Goal: Find specific page/section: Find specific page/section

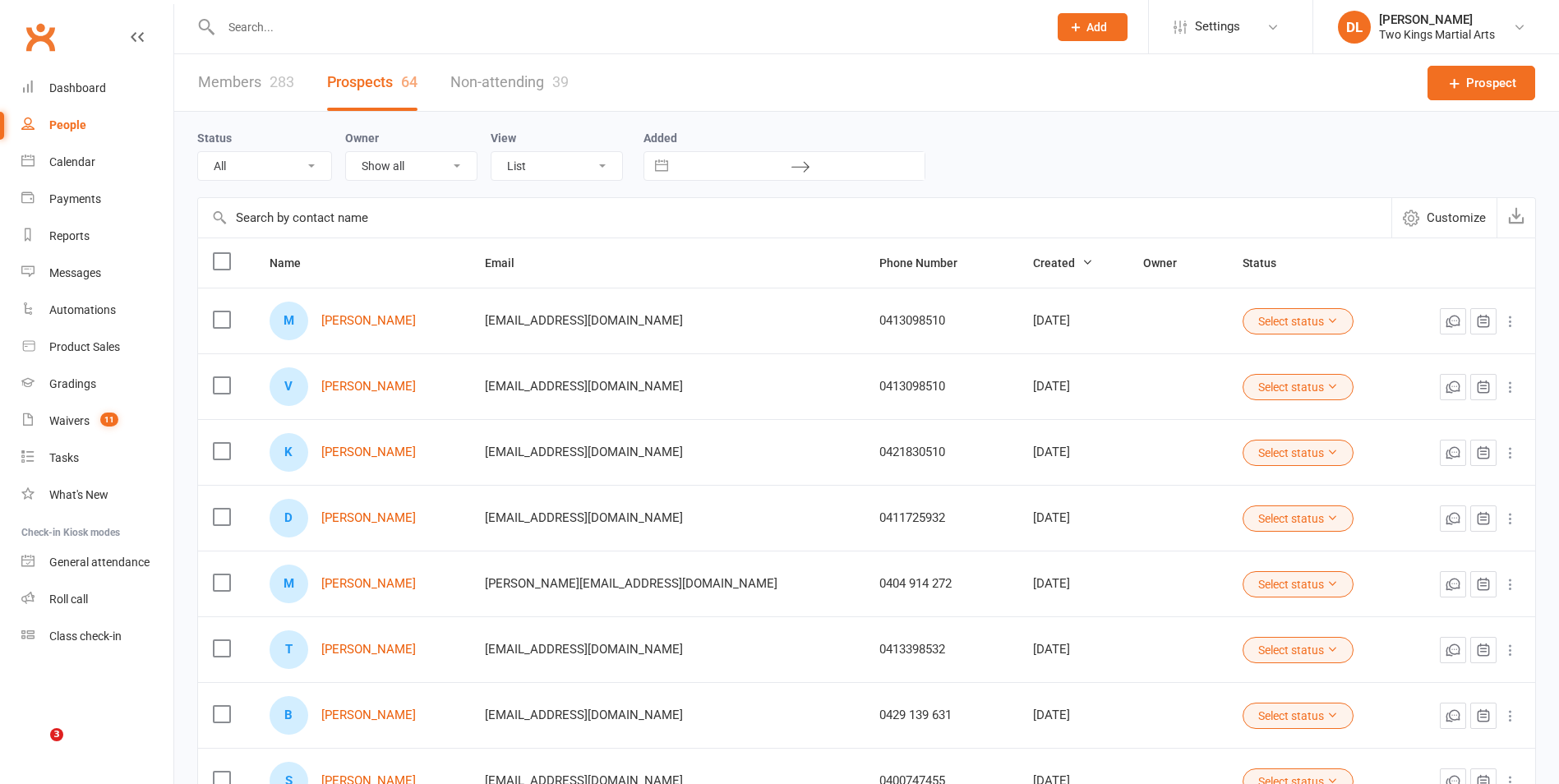
drag, startPoint x: 0, startPoint y: 0, endPoint x: 340, endPoint y: 27, distance: 341.1
click at [339, 27] on input "text" at bounding box center [627, 27] width 820 height 23
type input "bryce"
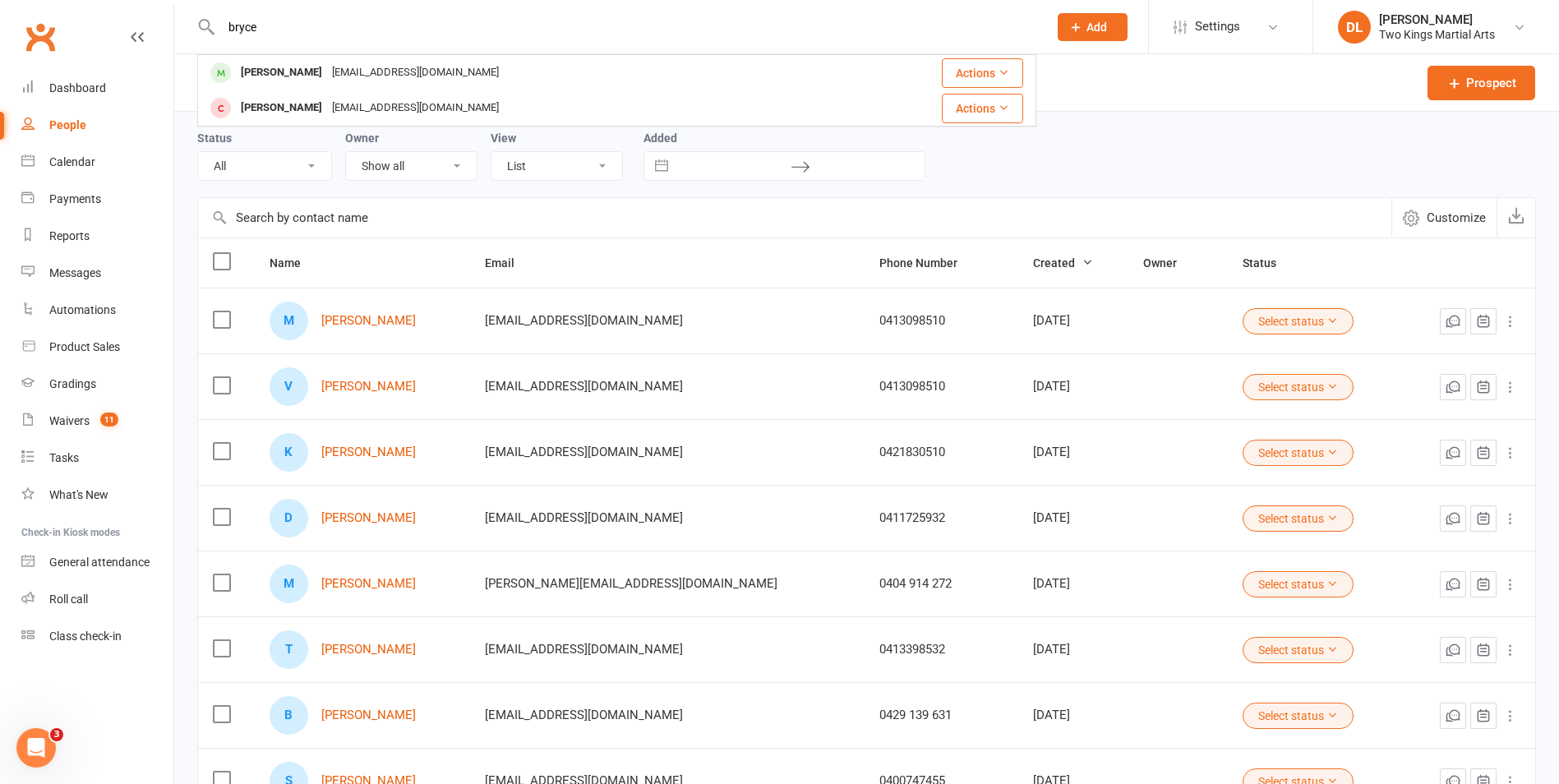
drag, startPoint x: 270, startPoint y: 28, endPoint x: 138, endPoint y: 19, distance: 132.3
click at [130, 4] on header "[PERSON_NAME] [PERSON_NAME] [EMAIL_ADDRESS][DOMAIN_NAME] Actions [PERSON_NAME] …" at bounding box center [779, 4] width 1559 height 0
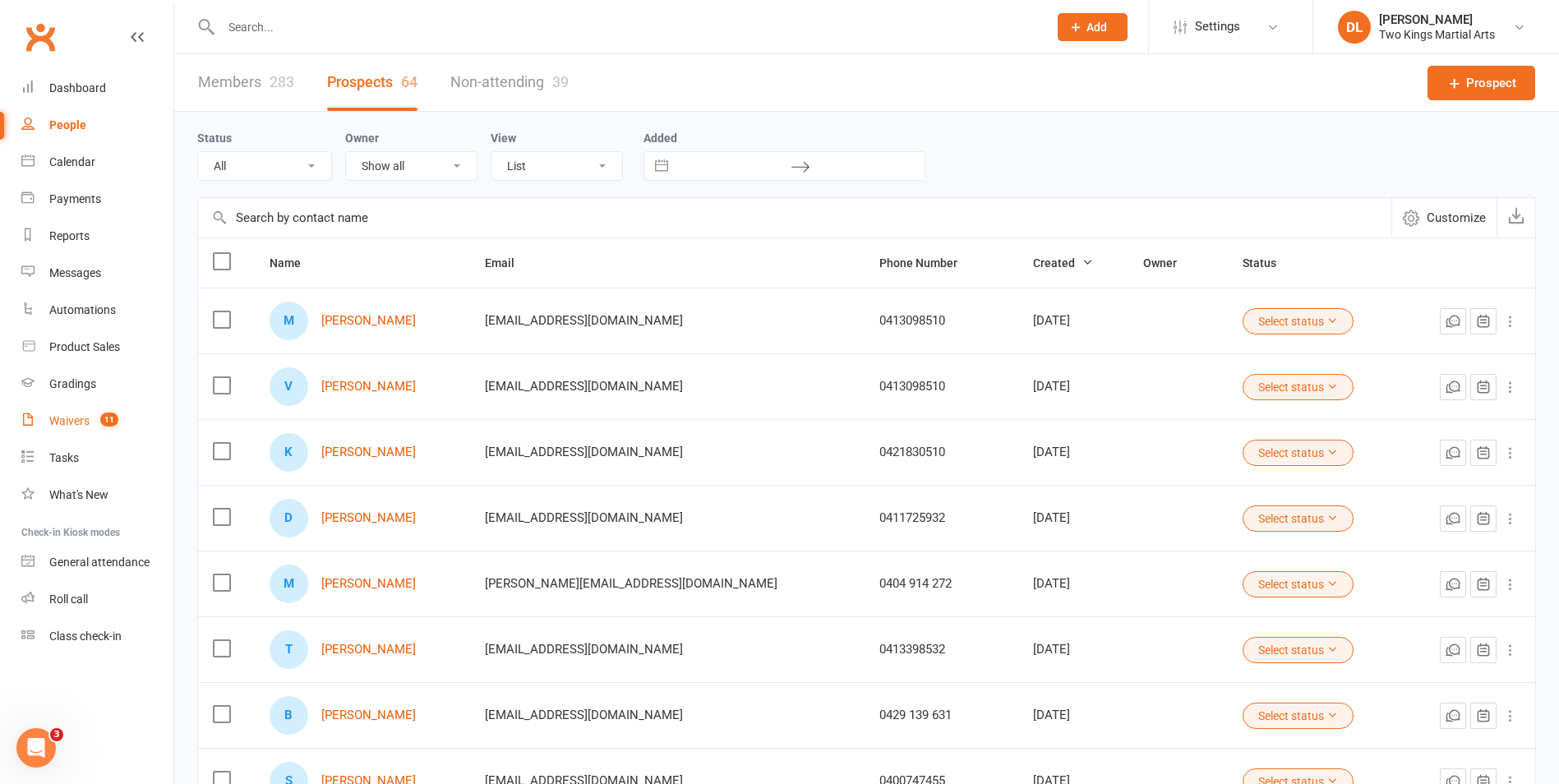
click at [127, 415] on link "Waivers 11" at bounding box center [96, 420] width 152 height 37
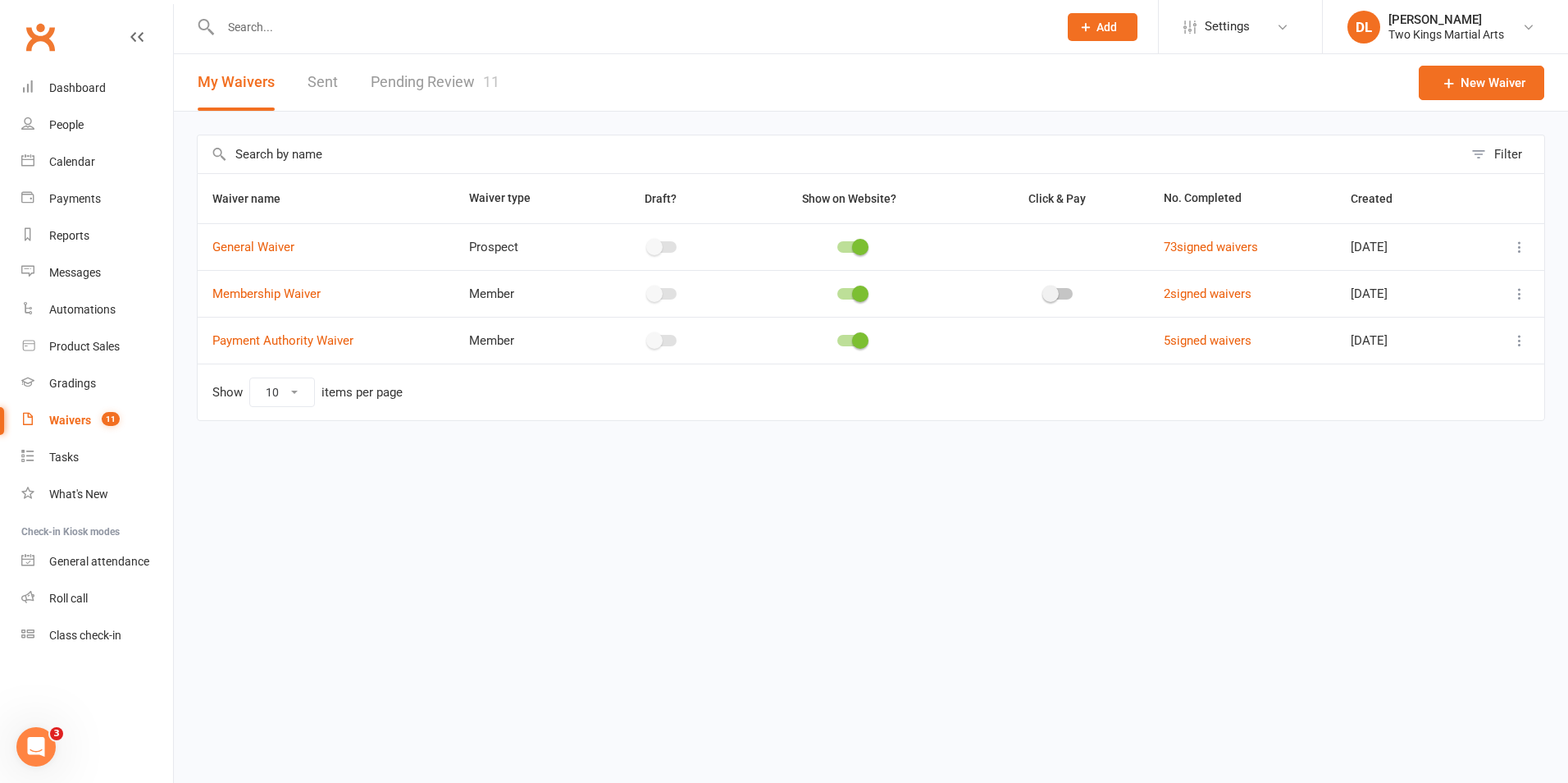
click at [315, 156] on input "text" at bounding box center [830, 154] width 1265 height 38
click at [424, 95] on link "Pending Review 11" at bounding box center [435, 82] width 129 height 57
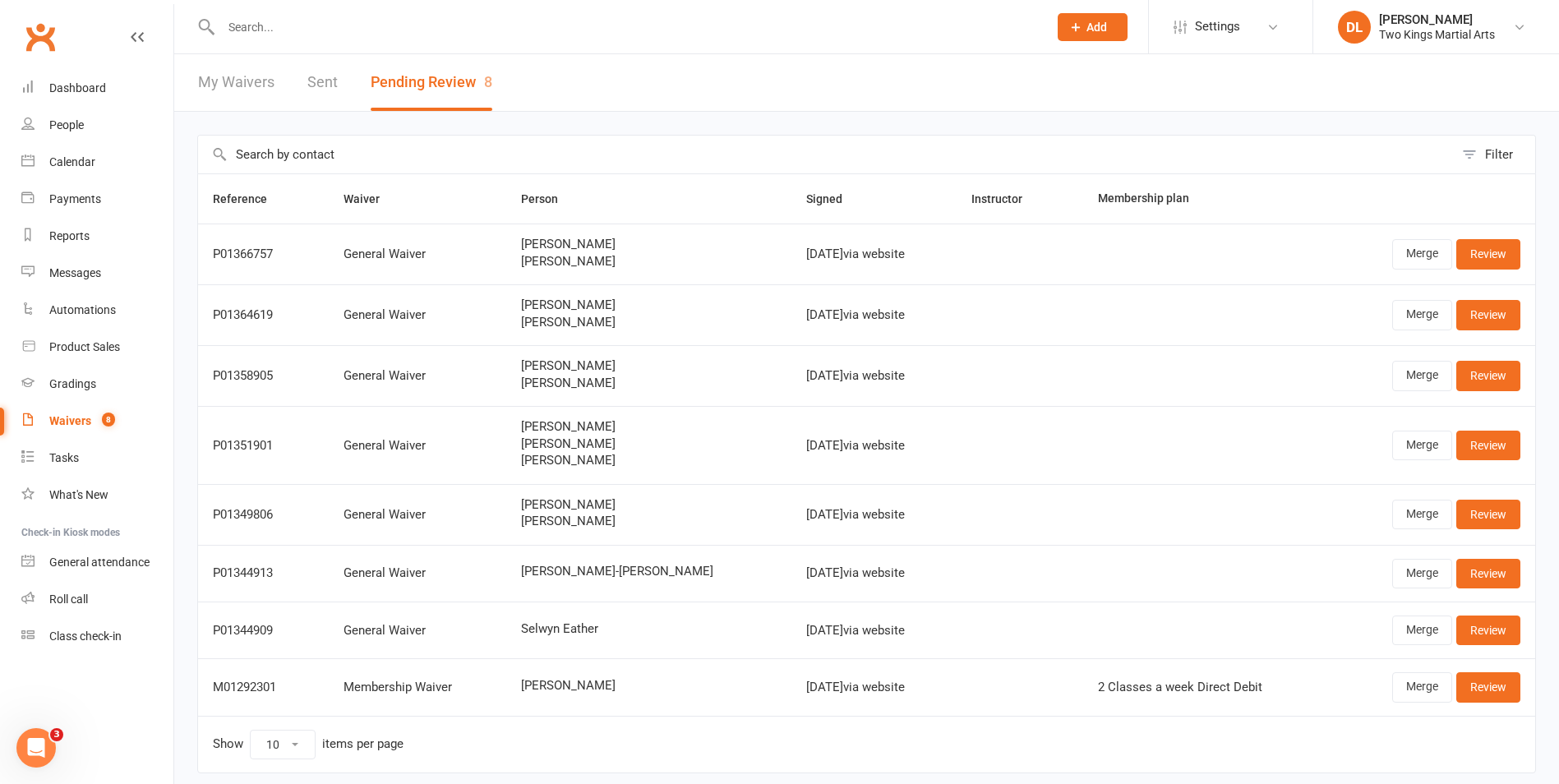
click at [365, 146] on input "text" at bounding box center [826, 154] width 1256 height 38
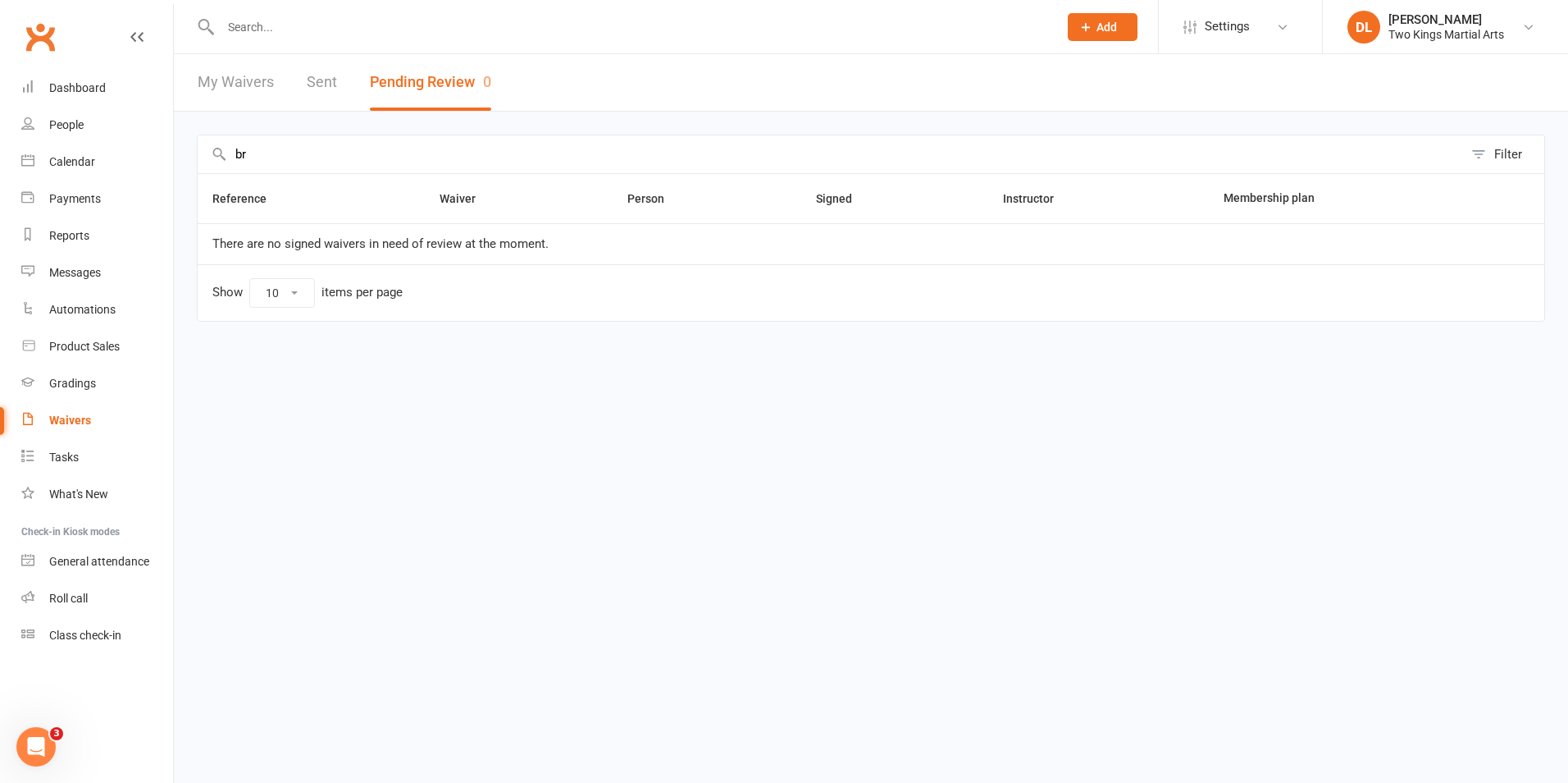
type input "b"
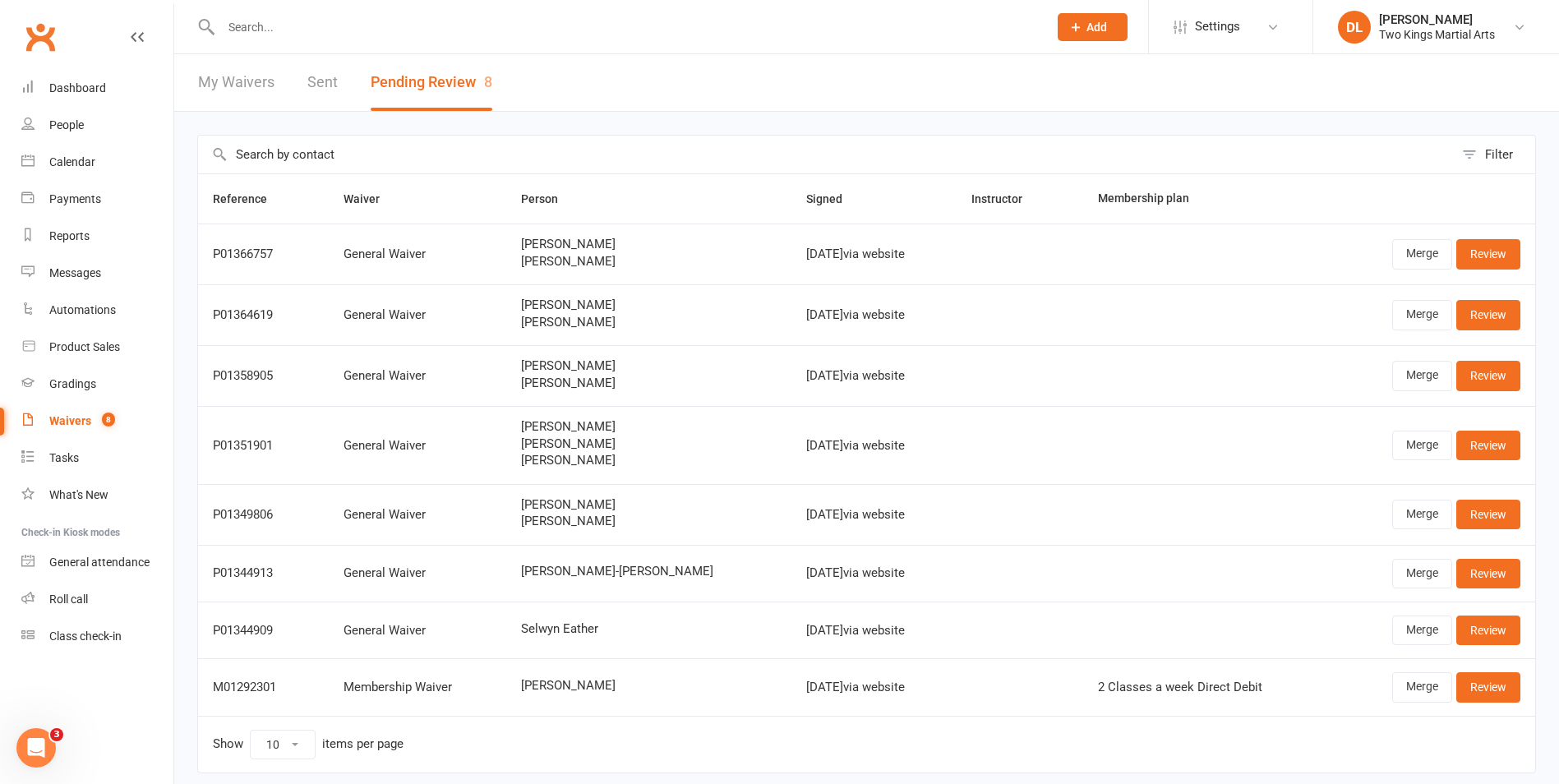
click at [72, 416] on div "Waivers" at bounding box center [70, 420] width 42 height 13
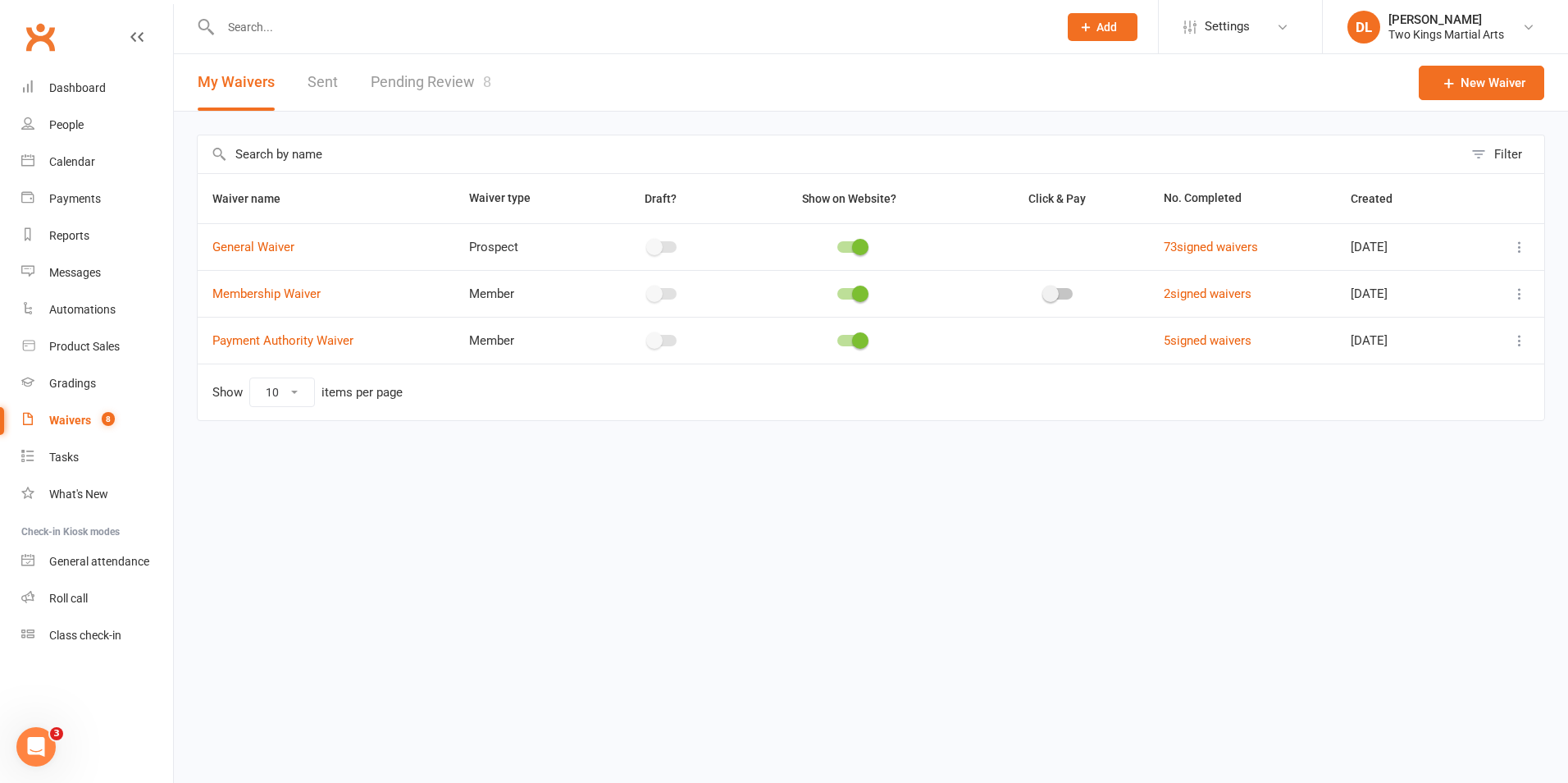
click at [303, 33] on input "text" at bounding box center [631, 27] width 831 height 23
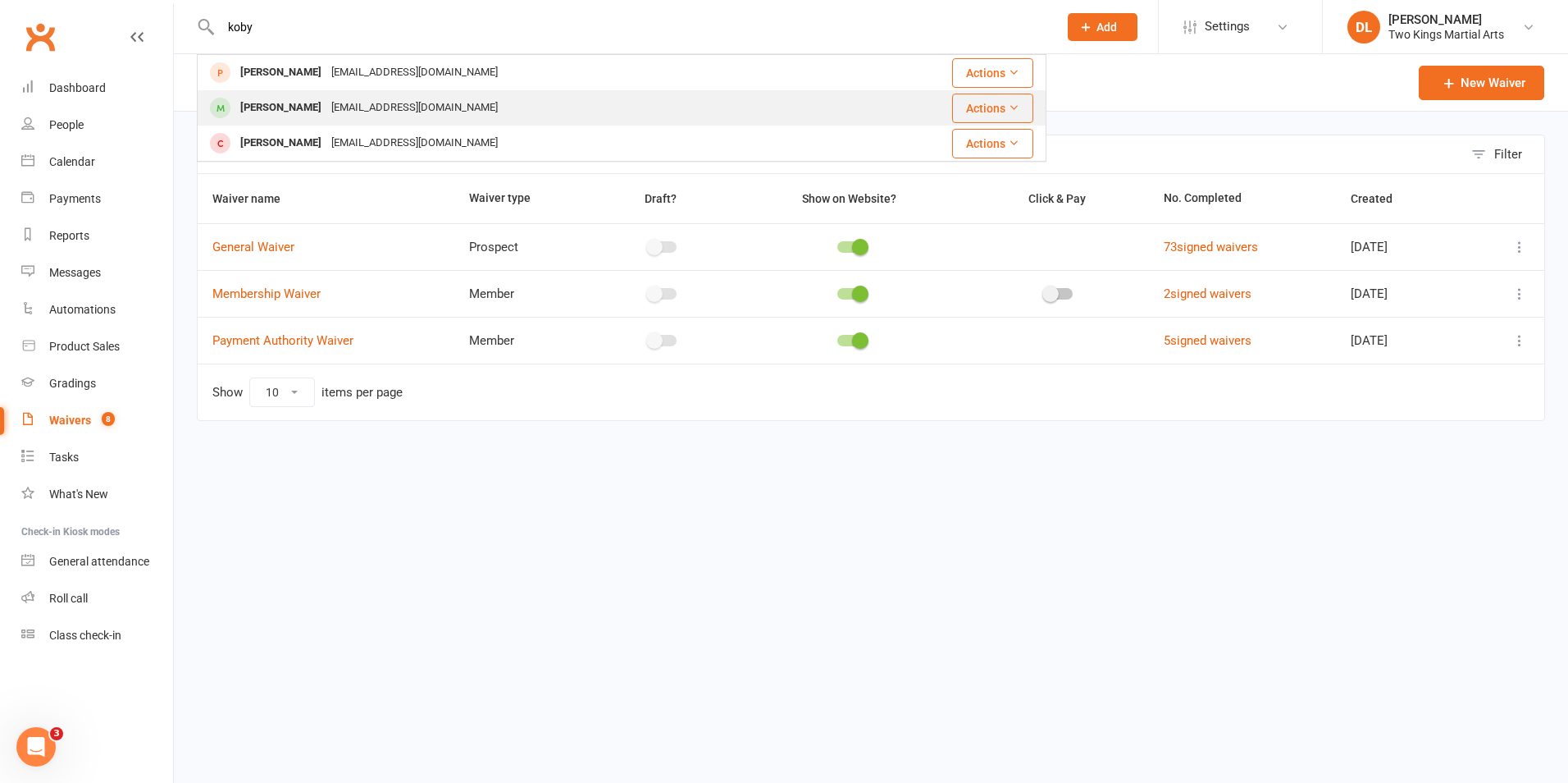
type input "koby"
click at [326, 109] on div "[EMAIL_ADDRESS][DOMAIN_NAME]" at bounding box center [415, 108] width 177 height 24
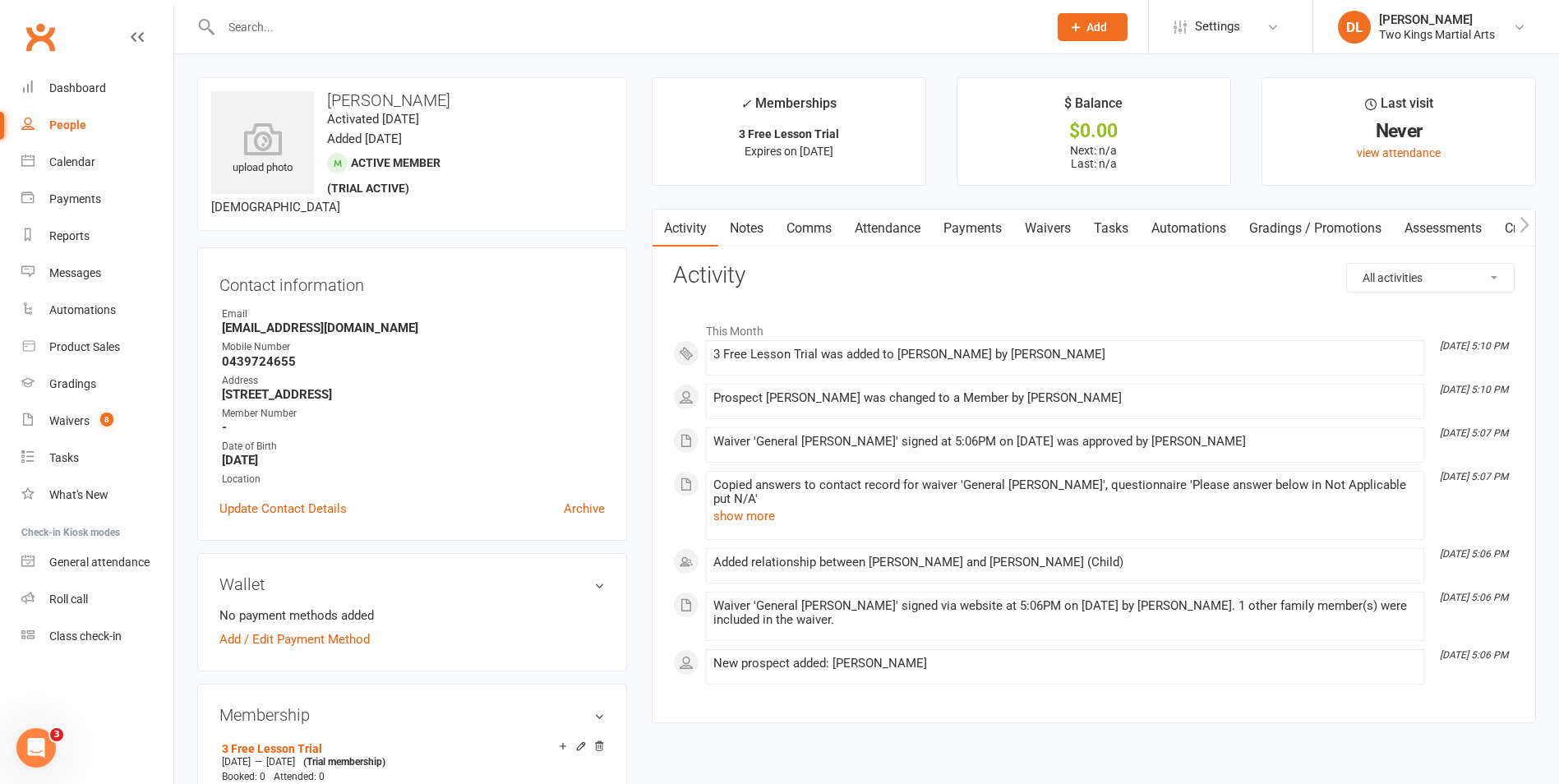
click at [54, 125] on div "People" at bounding box center [67, 124] width 37 height 13
